Goal: Transaction & Acquisition: Purchase product/service

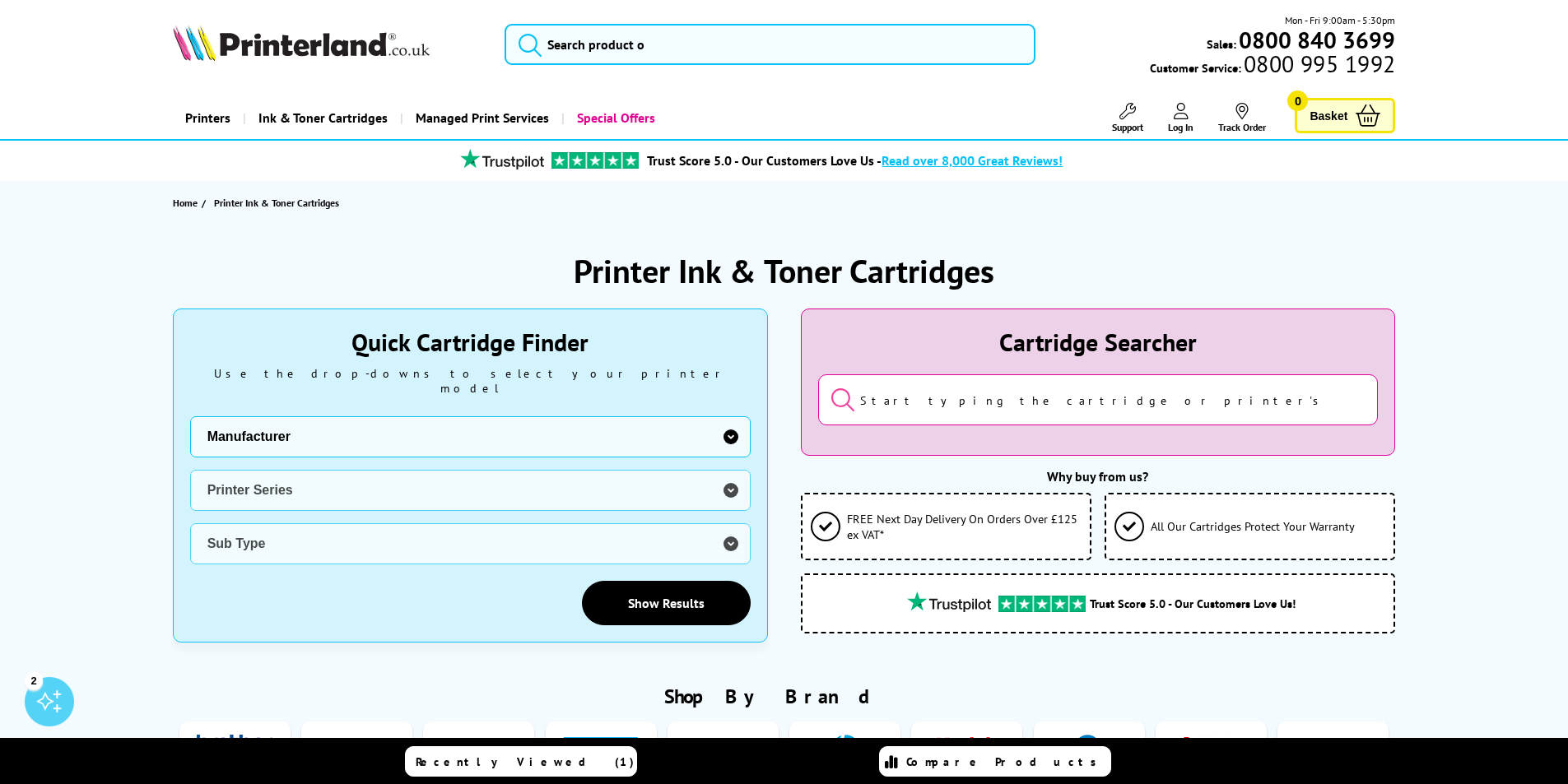
click at [548, 439] on select "Manufacturer Brother Canon Dell Dymo Epson HP Kodak Konica Minolta Kyocera Lexm…" at bounding box center [470, 437] width 561 height 42
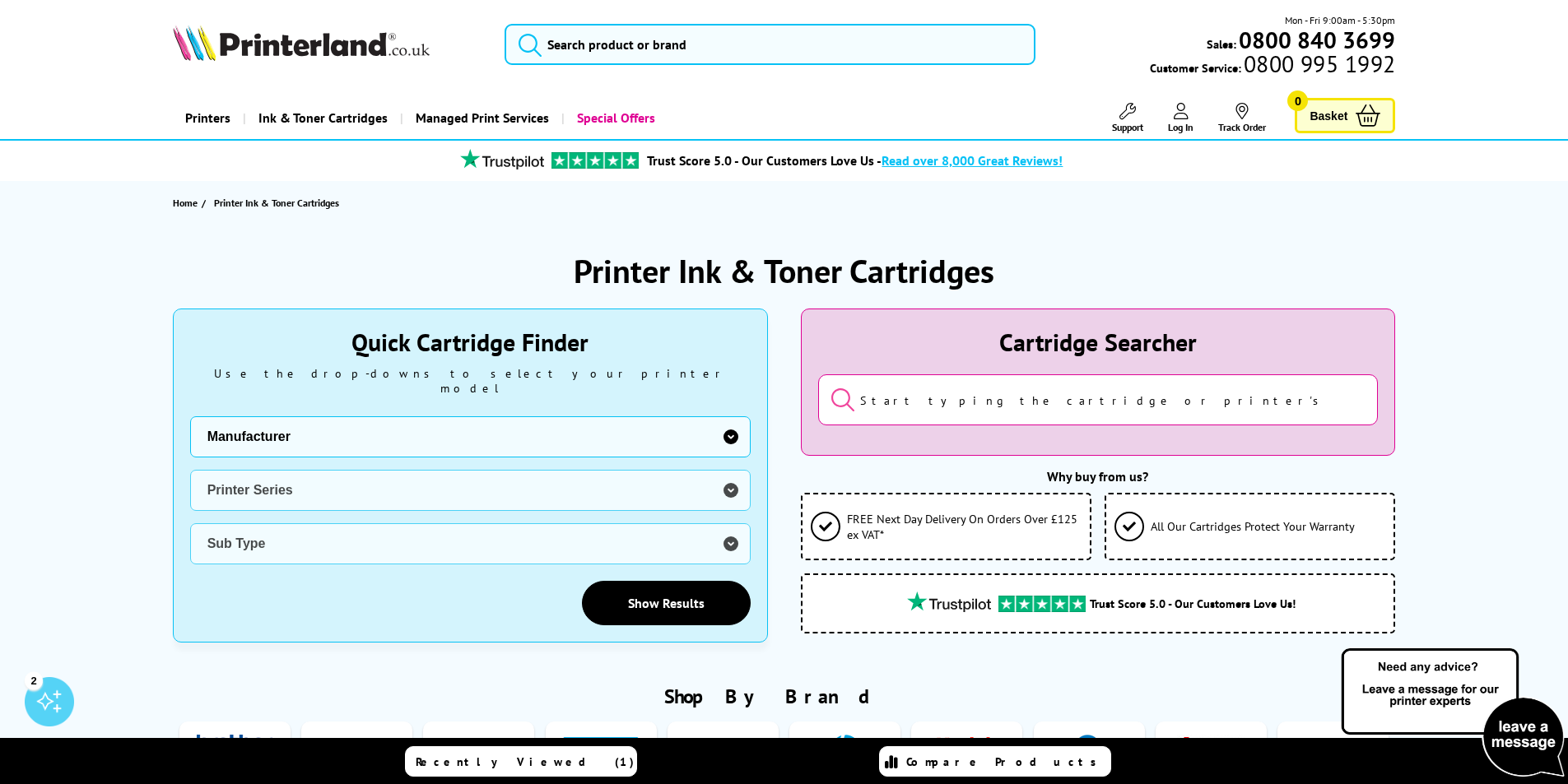
select select "13815"
click at [190, 416] on select "Manufacturer Brother Canon Dell Dymo Epson HP Kodak Konica Minolta Kyocera Lexm…" at bounding box center [470, 437] width 561 height 42
click at [395, 470] on select "Printer Series B Series C Series Phaser Series VersaLink Series WorkCentre Seri…" at bounding box center [470, 491] width 561 height 42
select select "38179"
click at [190, 470] on select "Printer Series B Series C Series Phaser Series VersaLink Series WorkCentre Seri…" at bounding box center [470, 491] width 561 height 42
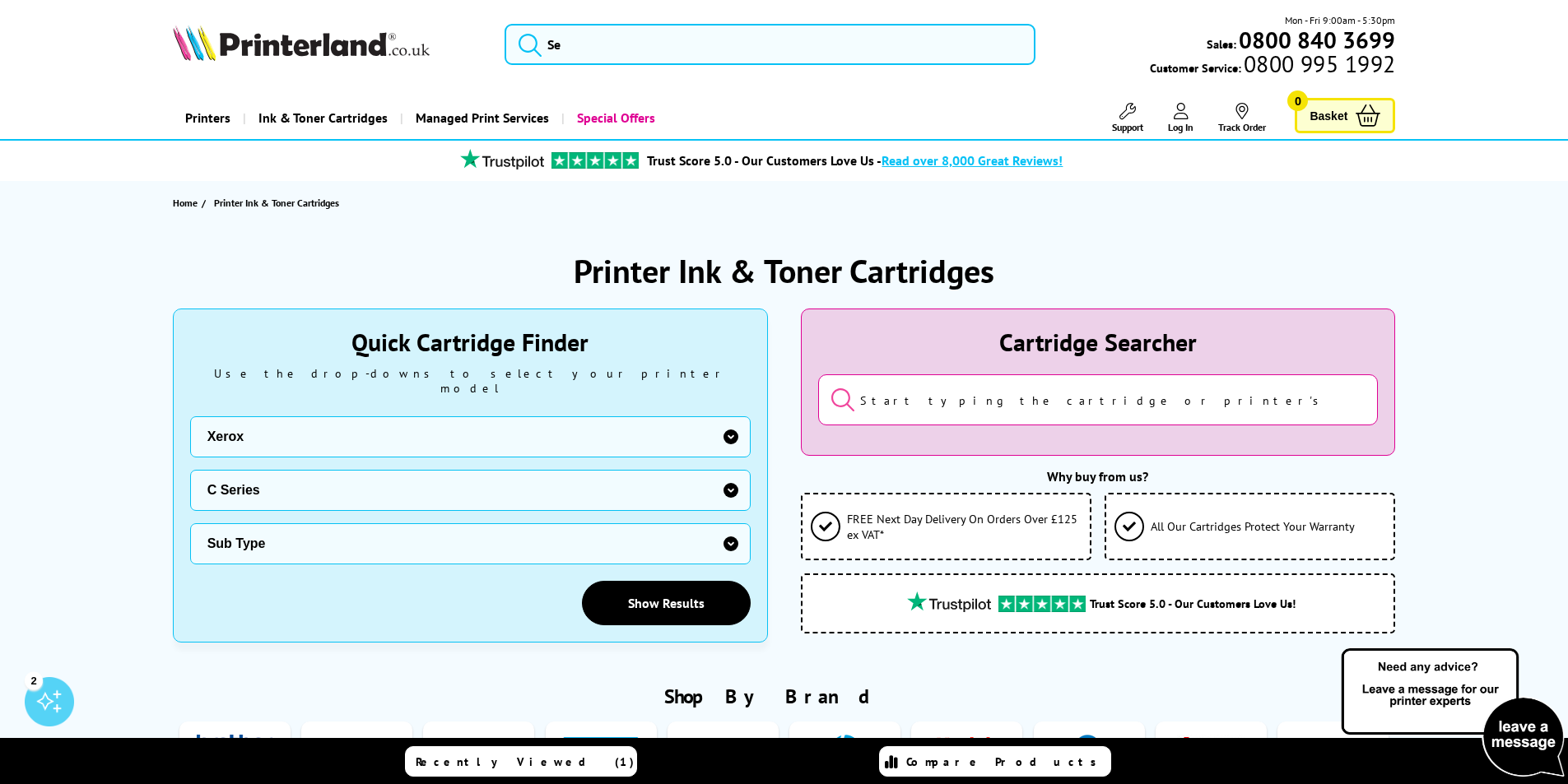
click at [328, 530] on select "Sub Type Xerox C230 Xerox C235 Xerox C310 Xerox C315 Xerox C320 Xerox C325 Xero…" at bounding box center [470, 544] width 561 height 42
select select "38359"
click at [190, 523] on select "Sub Type Xerox C230 Xerox C235 Xerox C310 Xerox C315 Xerox C320 Xerox C325 Xero…" at bounding box center [470, 544] width 561 height 42
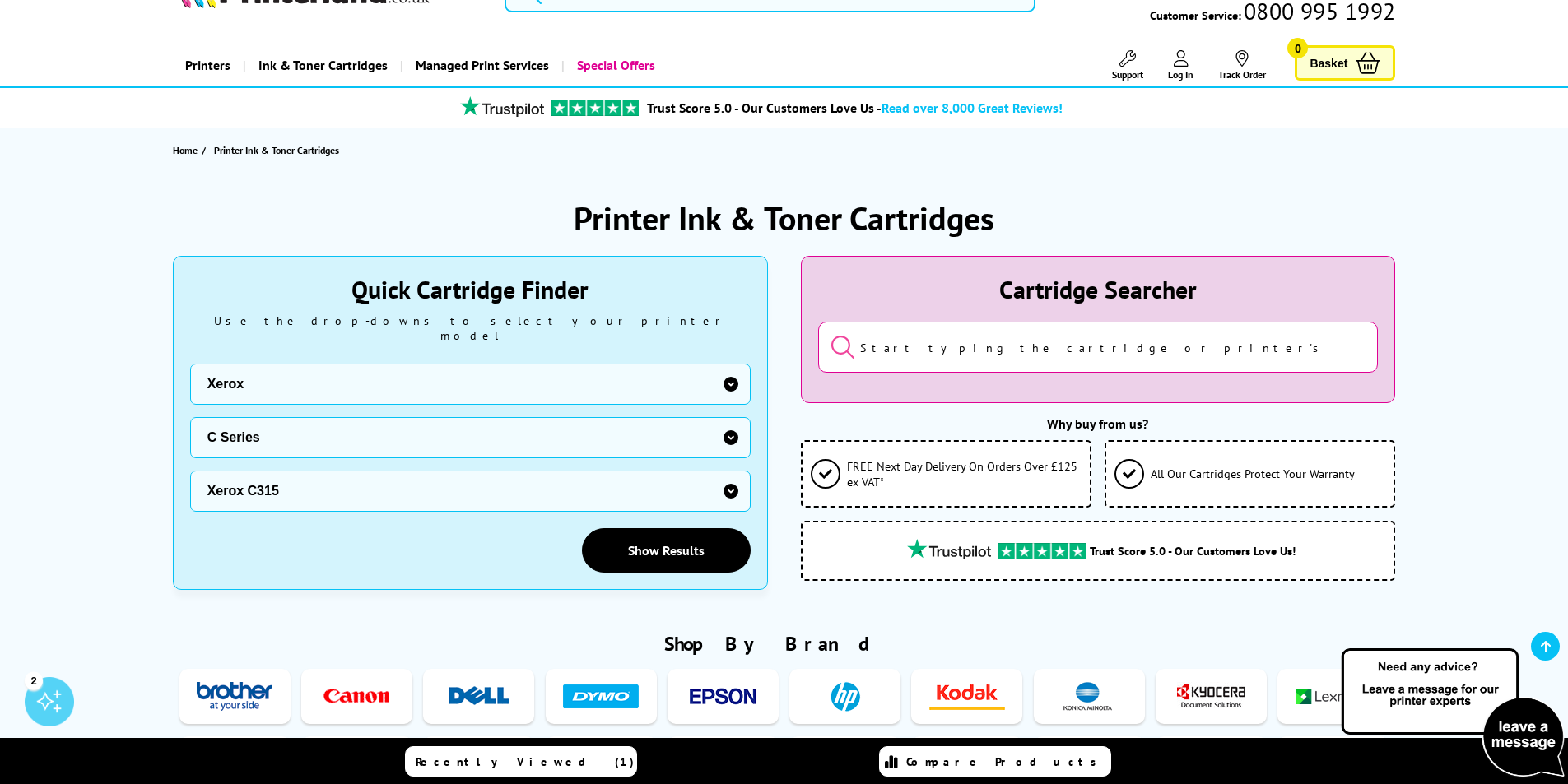
scroll to position [164, 0]
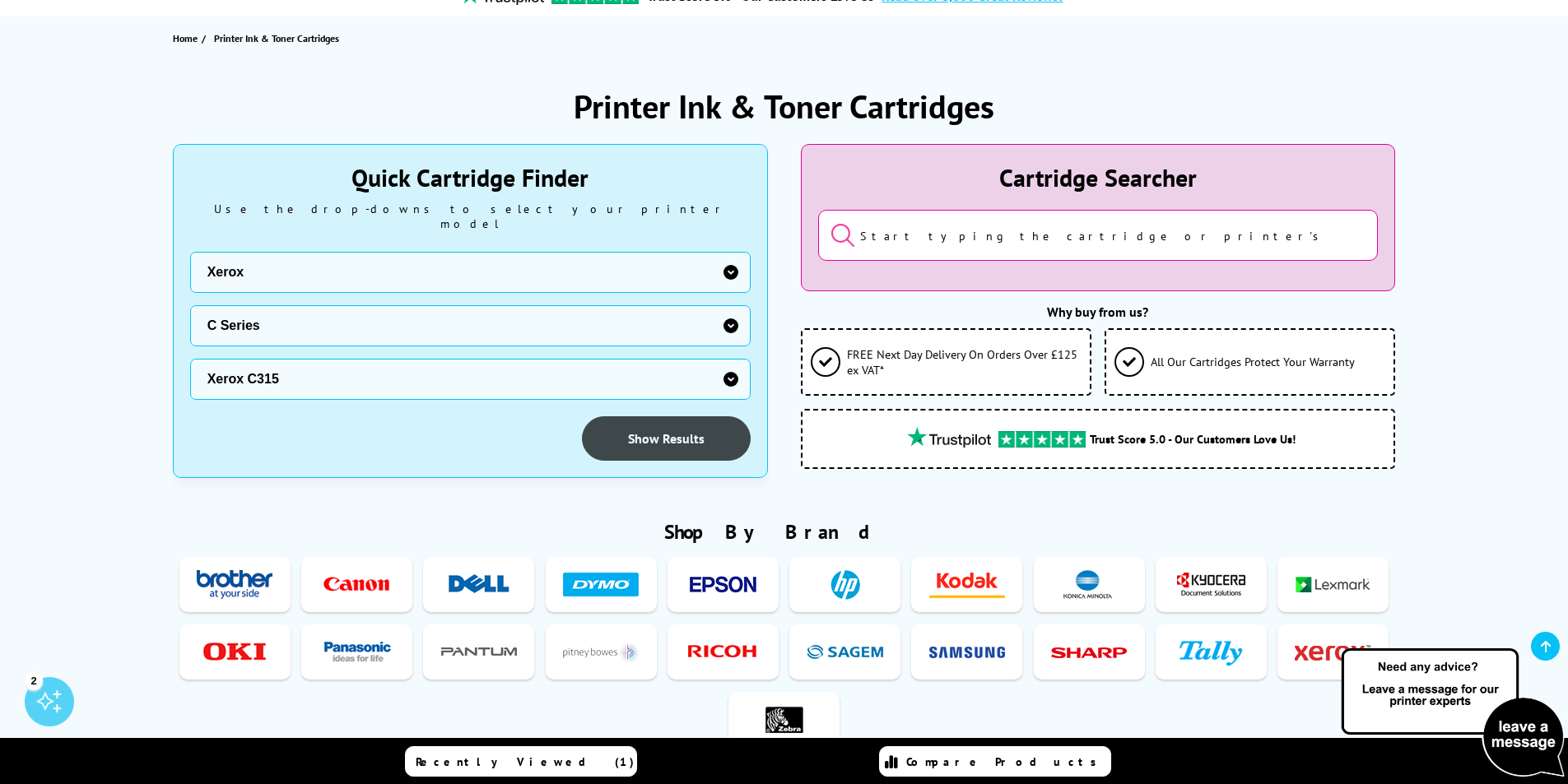
click at [643, 440] on link "Show Results" at bounding box center [666, 438] width 169 height 44
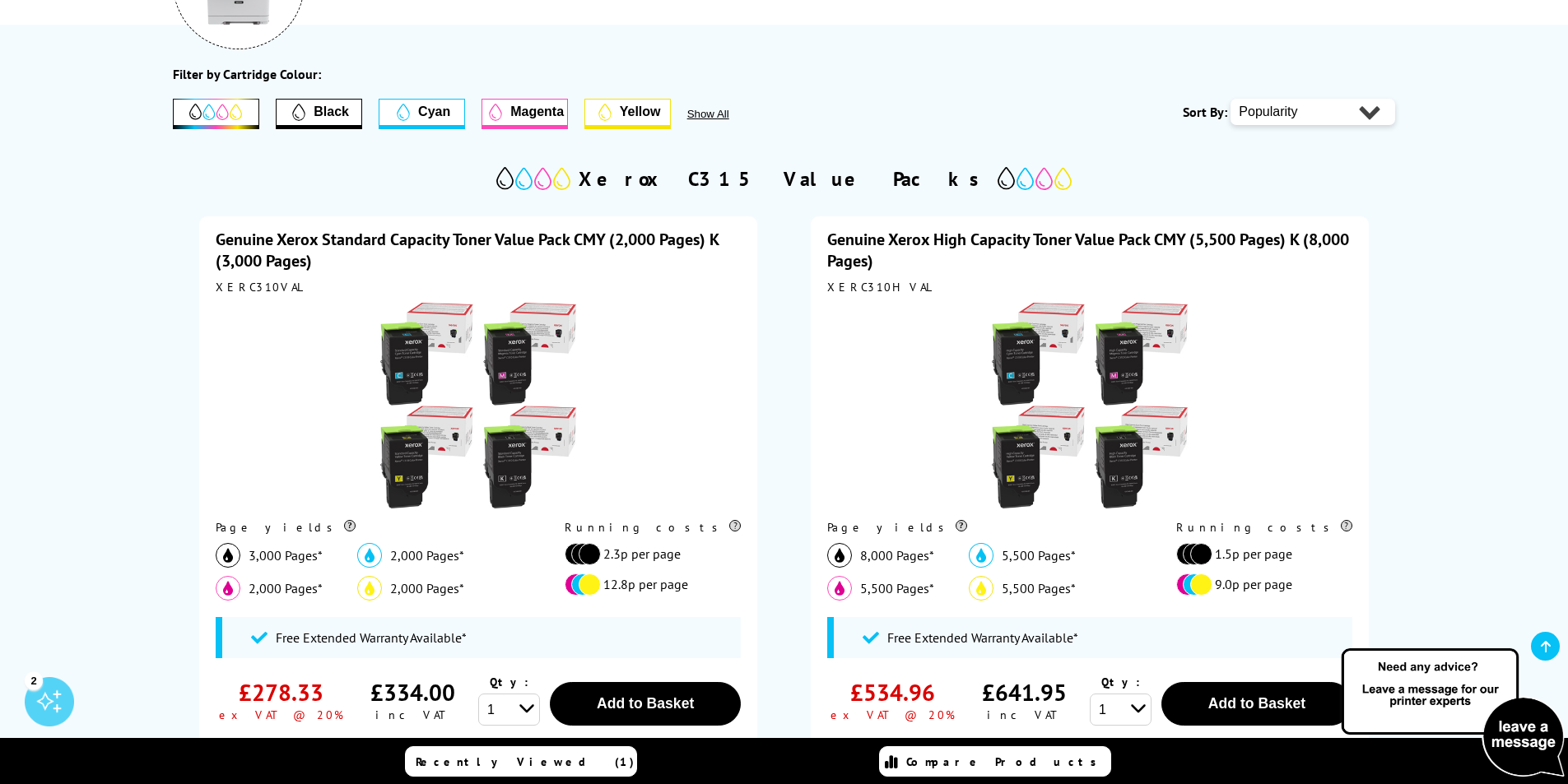
scroll to position [164, 0]
